Goal: Information Seeking & Learning: Learn about a topic

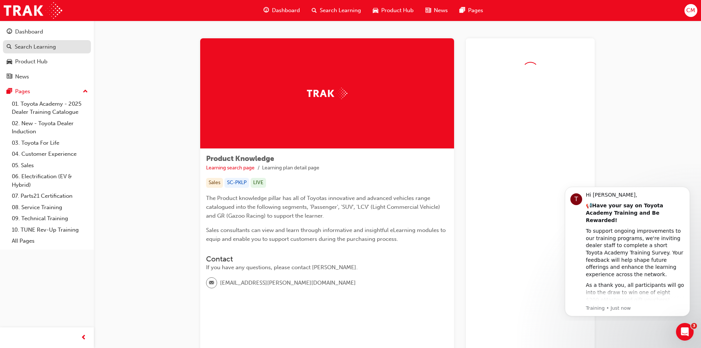
click at [48, 45] on div "Search Learning" at bounding box center [35, 47] width 41 height 8
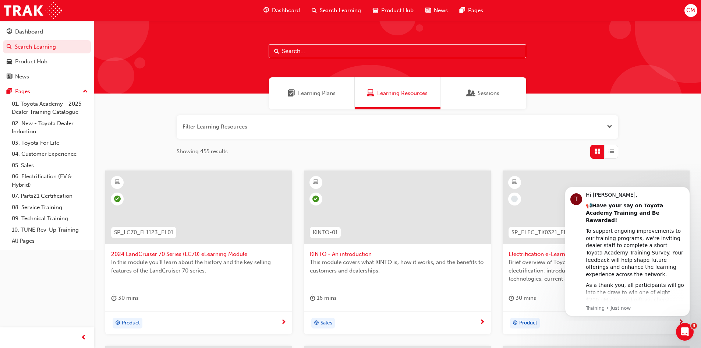
click at [281, 125] on button "button" at bounding box center [397, 127] width 441 height 24
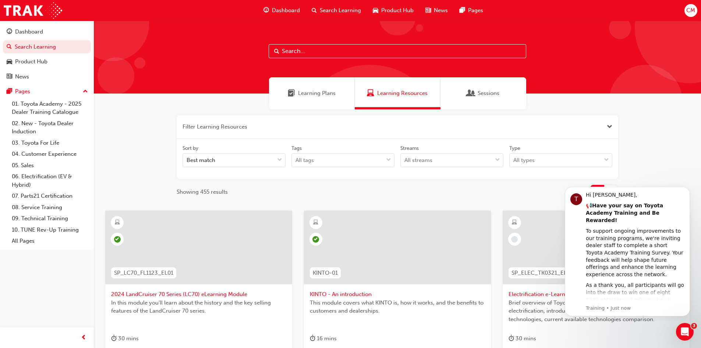
click at [321, 55] on input "text" at bounding box center [396, 51] width 257 height 14
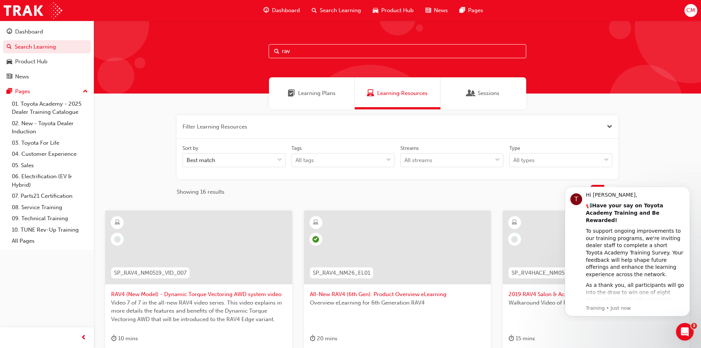
type input "rav"
click at [370, 293] on span "All-New RAV4 (6th Gen): Product Overview eLearning" at bounding box center [397, 294] width 175 height 8
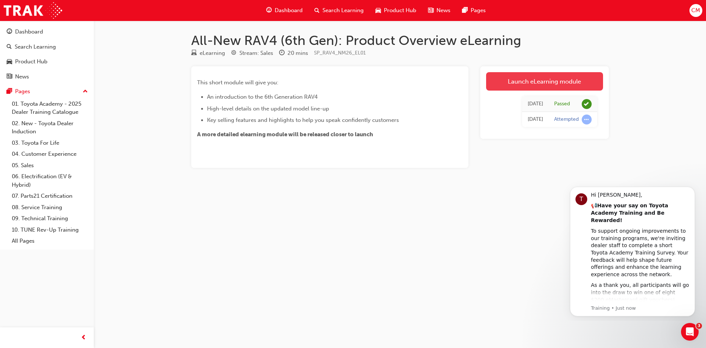
click at [517, 85] on link "Launch eLearning module" at bounding box center [544, 81] width 117 height 18
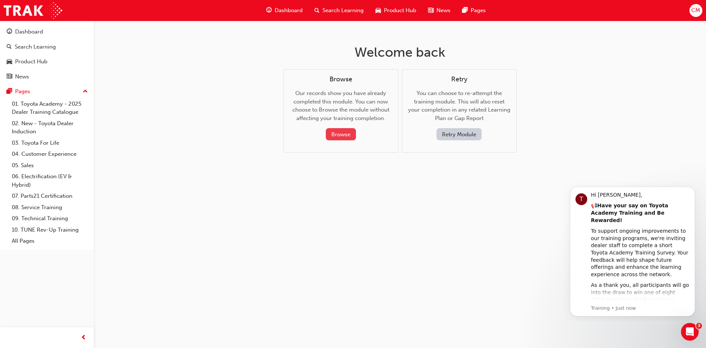
click at [345, 134] on button "Browse" at bounding box center [341, 134] width 30 height 12
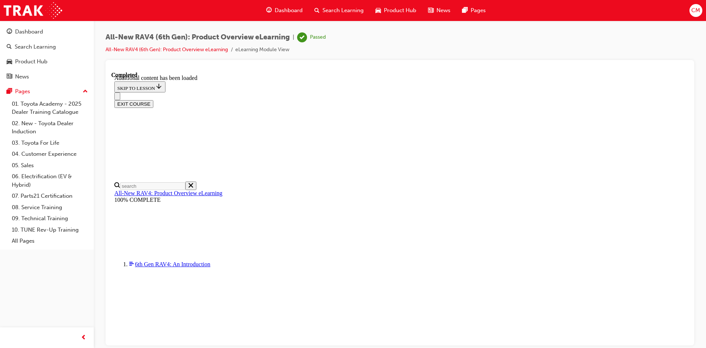
scroll to position [517, 0]
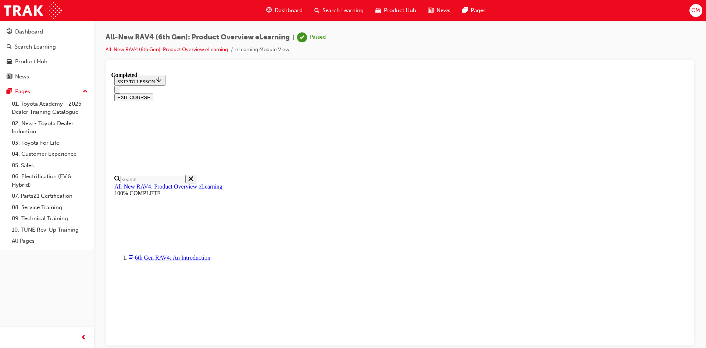
scroll to position [401, 0]
drag, startPoint x: 316, startPoint y: 223, endPoint x: 332, endPoint y: 219, distance: 15.9
